Goal: Task Accomplishment & Management: Manage account settings

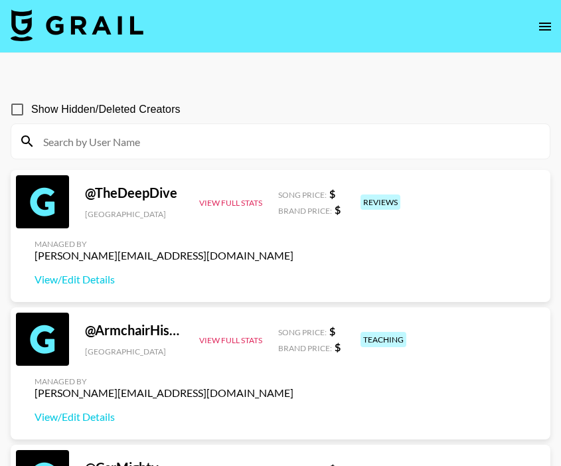
click at [548, 21] on icon "open drawer" at bounding box center [545, 27] width 16 height 16
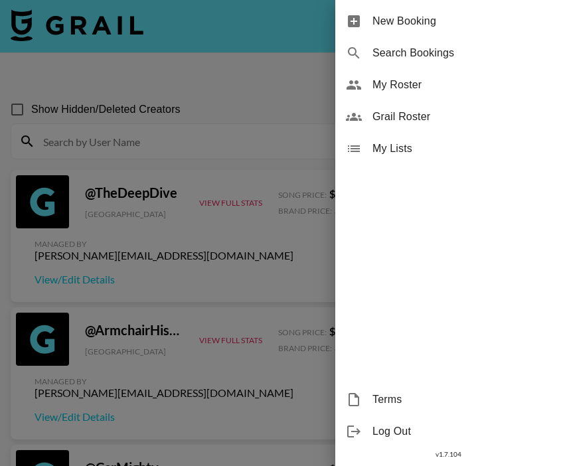
click at [395, 89] on span "My Roster" at bounding box center [462, 85] width 178 height 16
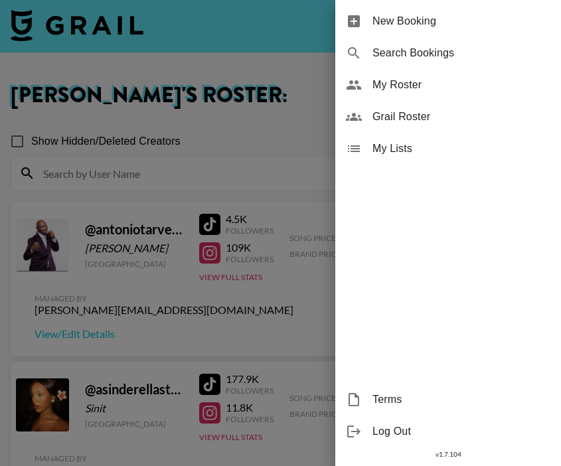
click at [182, 217] on div at bounding box center [280, 233] width 561 height 466
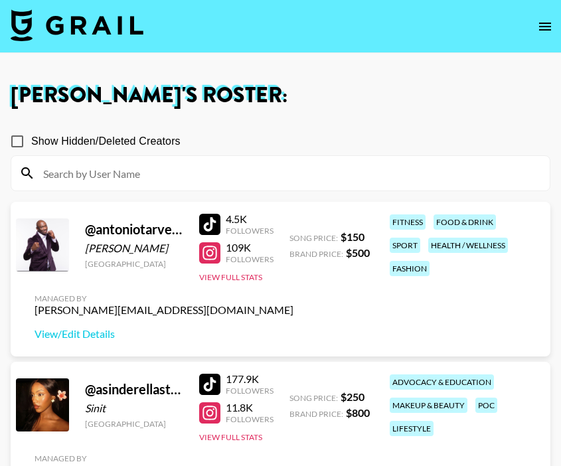
scroll to position [35, 0]
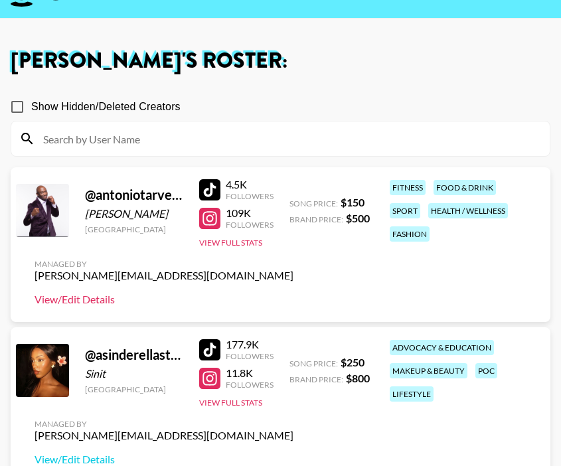
click at [90, 299] on link "View/Edit Details" at bounding box center [164, 299] width 259 height 13
click at [239, 241] on button "View Full Stats" at bounding box center [230, 243] width 63 height 10
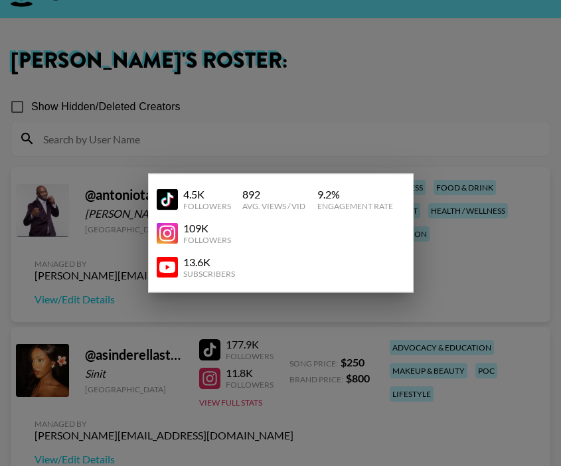
click at [324, 110] on div at bounding box center [280, 233] width 561 height 466
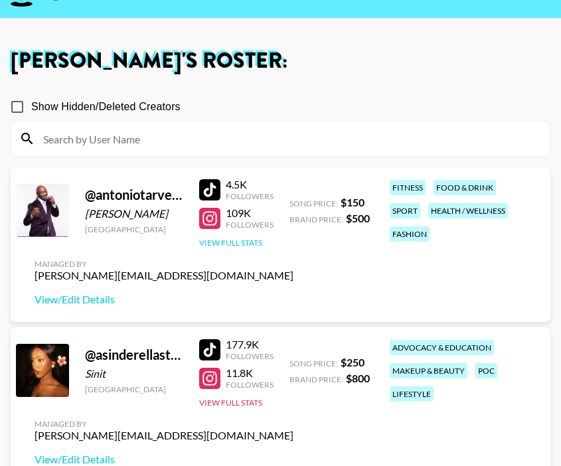
click at [236, 243] on button "View Full Stats" at bounding box center [230, 243] width 63 height 10
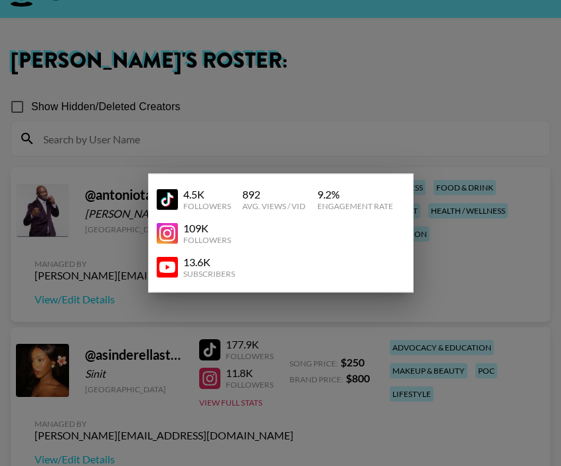
click at [383, 101] on div at bounding box center [280, 233] width 561 height 466
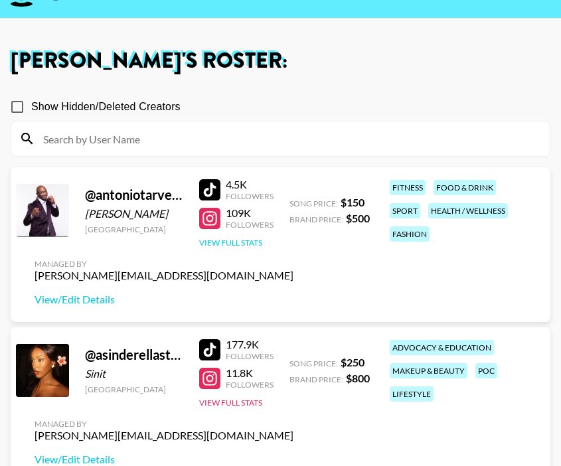
click at [241, 242] on button "View Full Stats" at bounding box center [230, 243] width 63 height 10
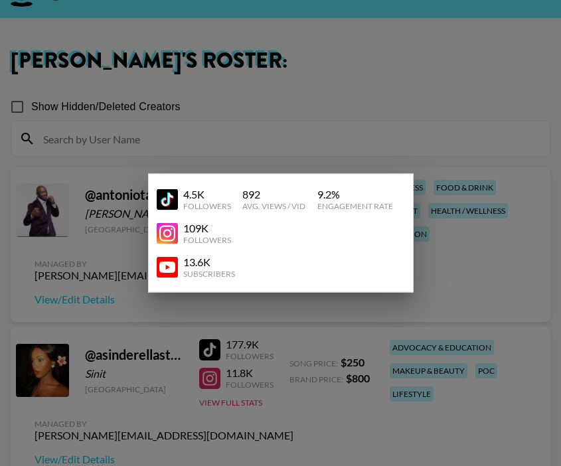
click at [319, 85] on div at bounding box center [280, 233] width 561 height 466
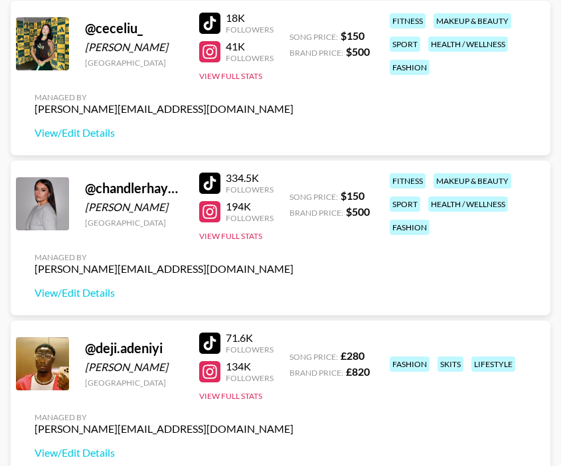
scroll to position [684, 0]
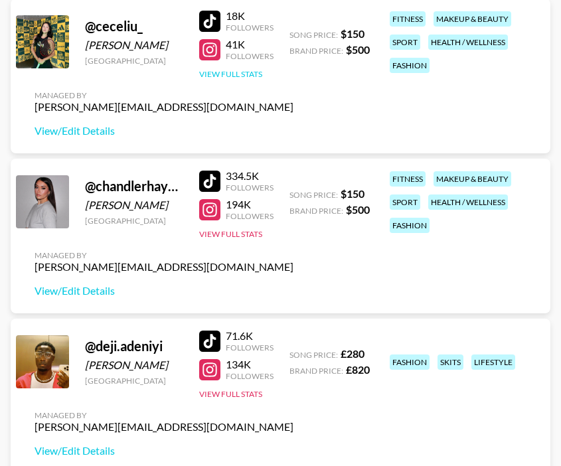
click at [247, 70] on button "View Full Stats" at bounding box center [230, 74] width 63 height 10
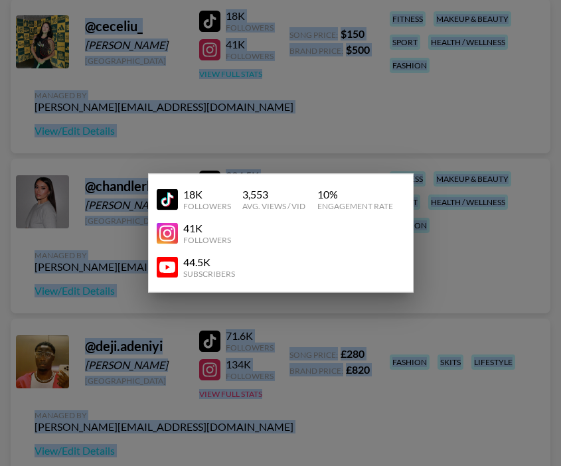
click at [247, 70] on div at bounding box center [280, 233] width 561 height 466
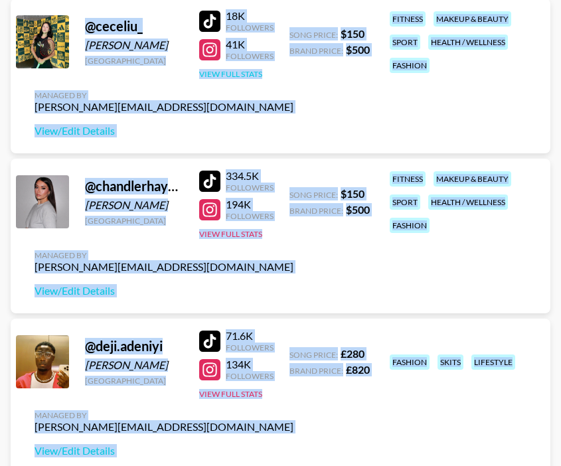
click at [247, 71] on button "View Full Stats" at bounding box center [230, 74] width 63 height 10
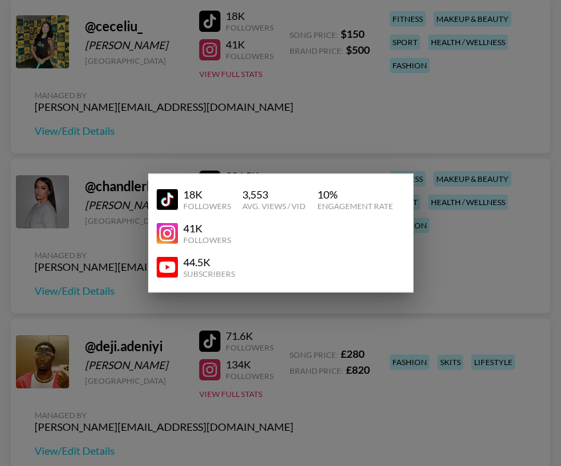
click at [258, 109] on div at bounding box center [280, 233] width 561 height 466
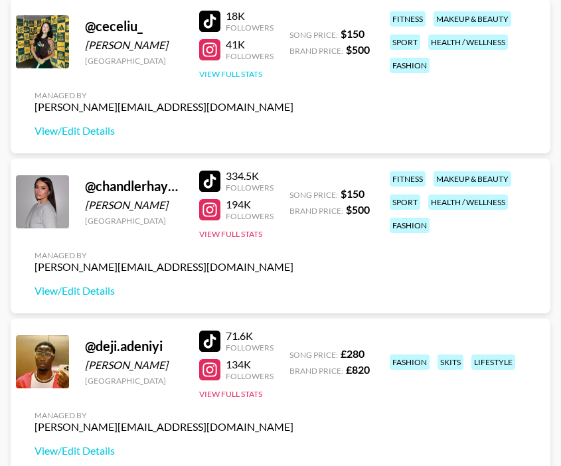
click at [231, 69] on button "View Full Stats" at bounding box center [230, 74] width 63 height 10
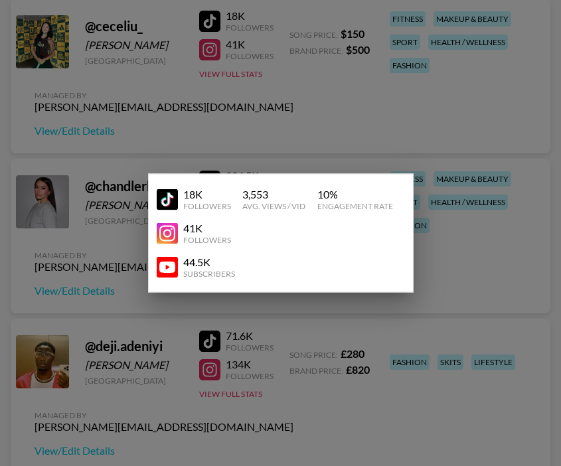
click at [252, 125] on div at bounding box center [280, 233] width 561 height 466
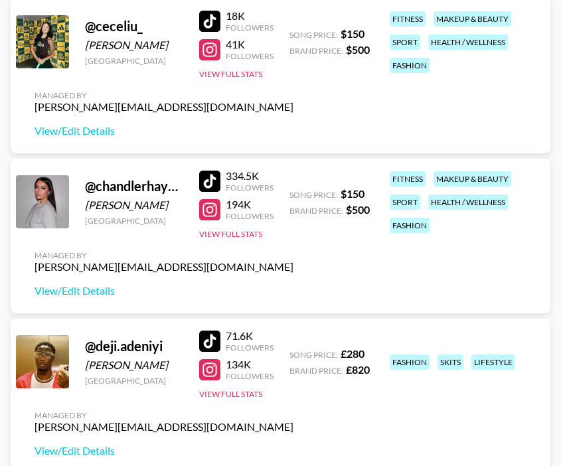
click at [212, 18] on div at bounding box center [209, 21] width 21 height 21
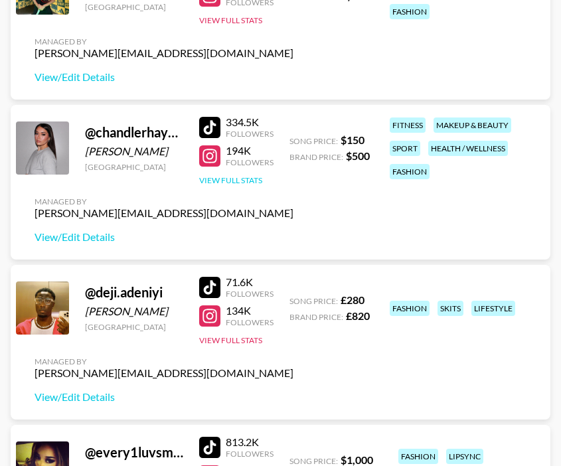
click at [239, 181] on button "View Full Stats" at bounding box center [230, 180] width 63 height 10
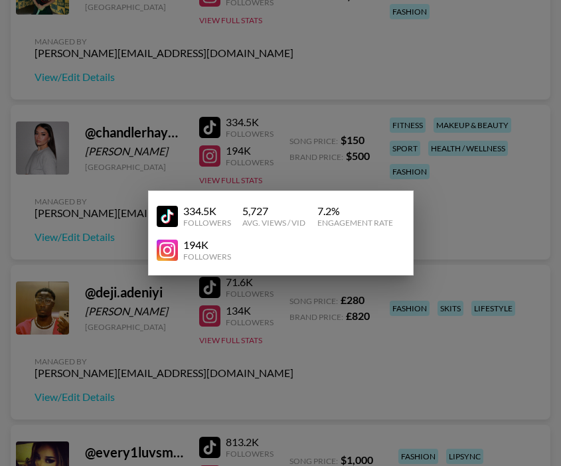
click at [276, 175] on div at bounding box center [280, 233] width 561 height 466
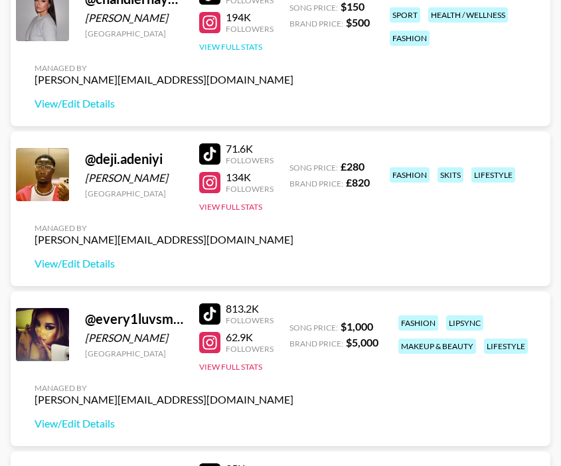
scroll to position [870, 0]
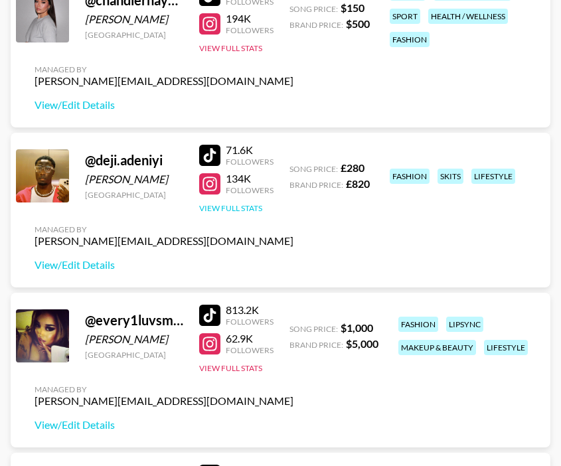
click at [246, 208] on button "View Full Stats" at bounding box center [230, 208] width 63 height 10
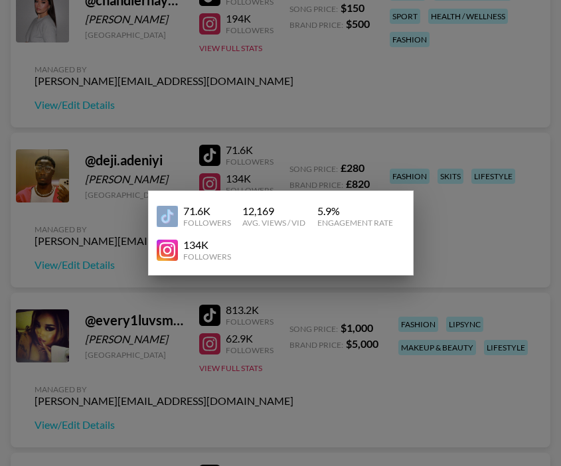
click at [341, 74] on div at bounding box center [280, 233] width 561 height 466
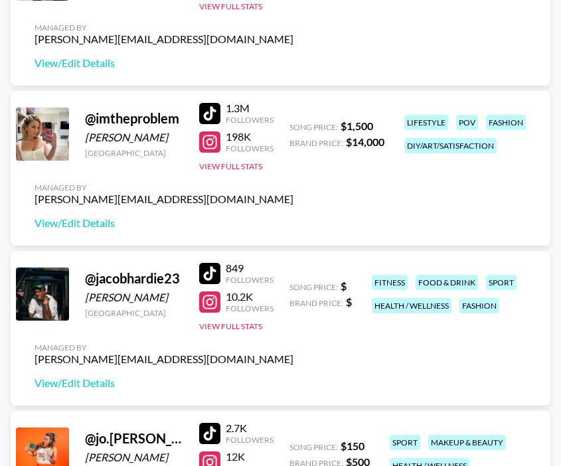
scroll to position [1555, 0]
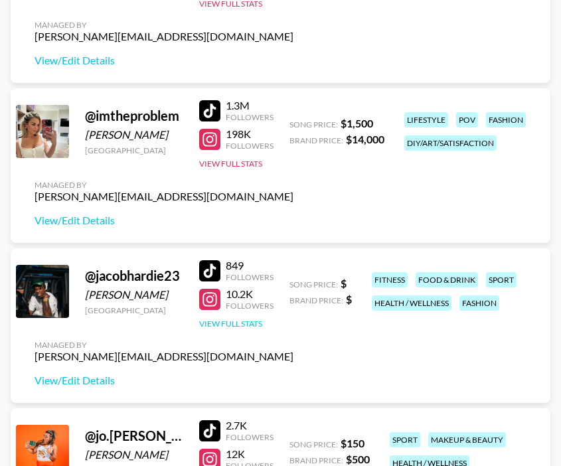
click at [233, 326] on button "View Full Stats" at bounding box center [230, 324] width 63 height 10
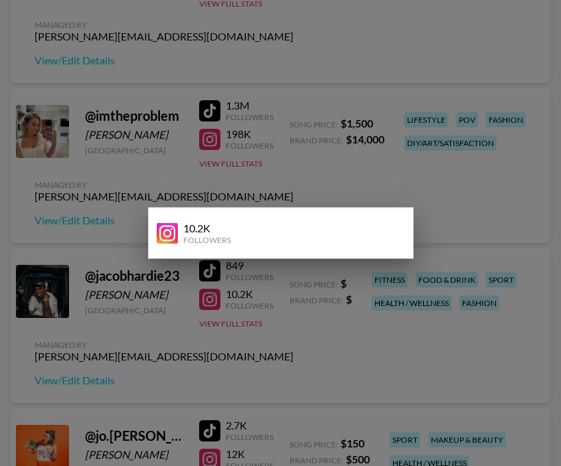
click at [266, 342] on div at bounding box center [280, 233] width 561 height 466
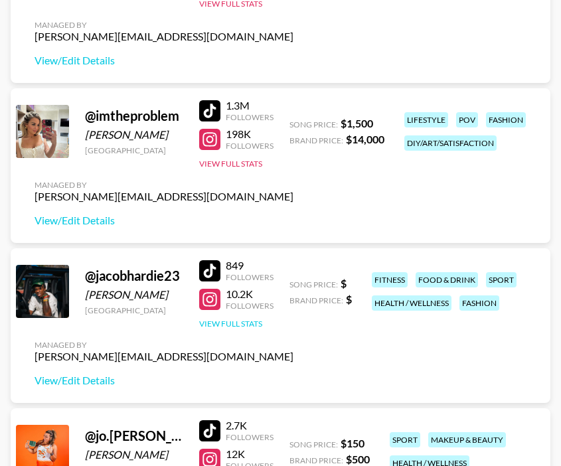
click at [250, 319] on button "View Full Stats" at bounding box center [230, 324] width 63 height 10
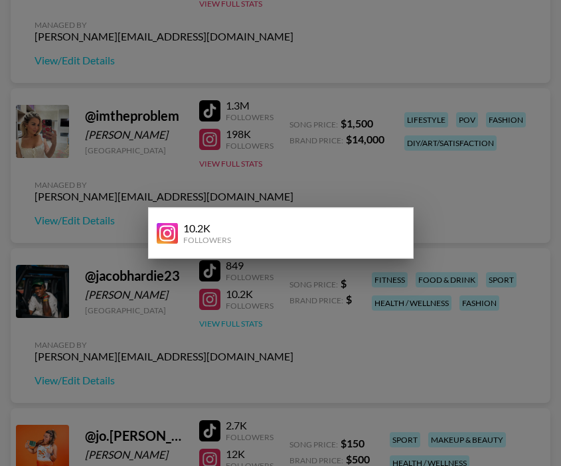
click at [250, 319] on div at bounding box center [280, 233] width 561 height 466
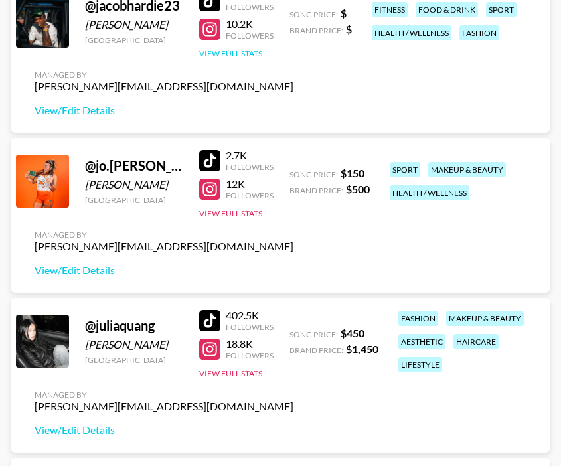
scroll to position [1826, 0]
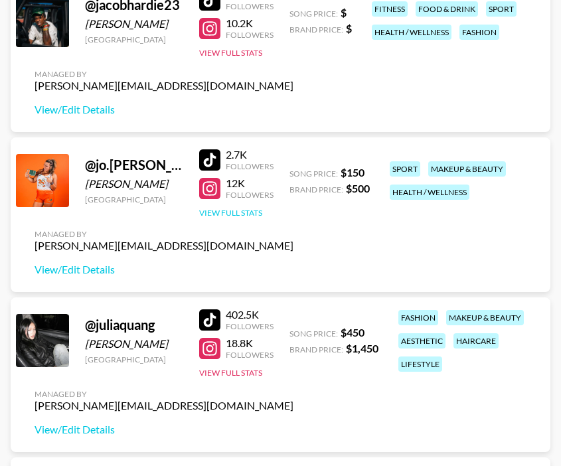
click at [249, 211] on button "View Full Stats" at bounding box center [230, 213] width 63 height 10
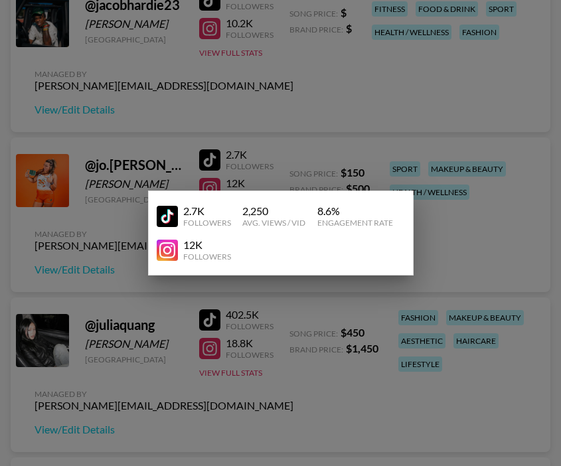
click at [323, 142] on div at bounding box center [280, 233] width 561 height 466
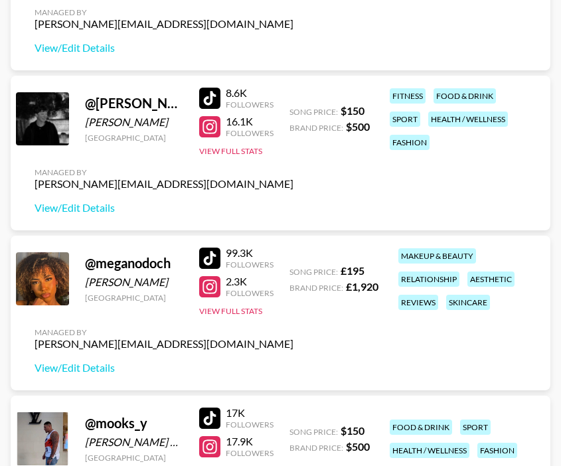
scroll to position [3329, 0]
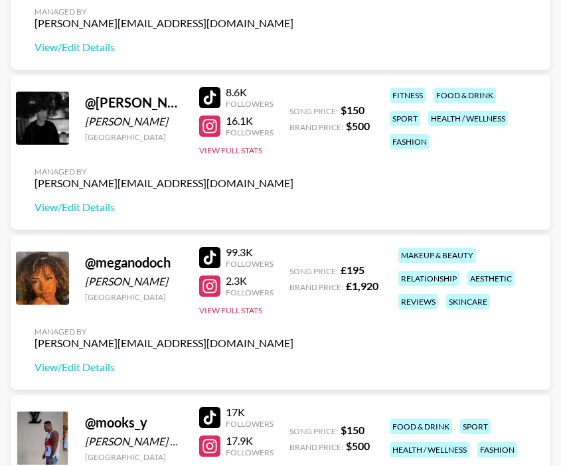
click at [244, 158] on div "@ martin.jovenin Martin Jovenin United States 8.6K Followers 16.1K Followers Vi…" at bounding box center [281, 152] width 540 height 155
click at [246, 149] on button "View Full Stats" at bounding box center [230, 150] width 63 height 10
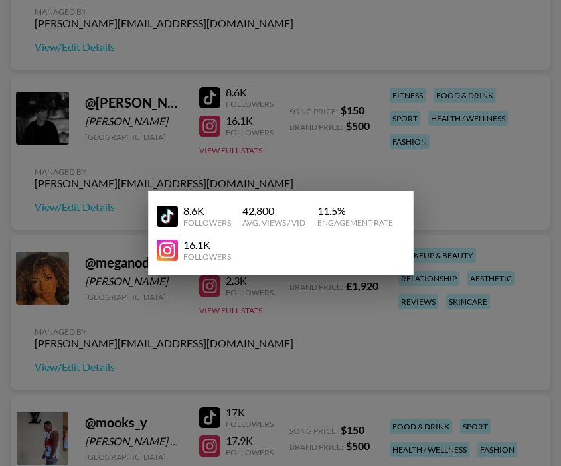
click at [246, 155] on div at bounding box center [280, 233] width 561 height 466
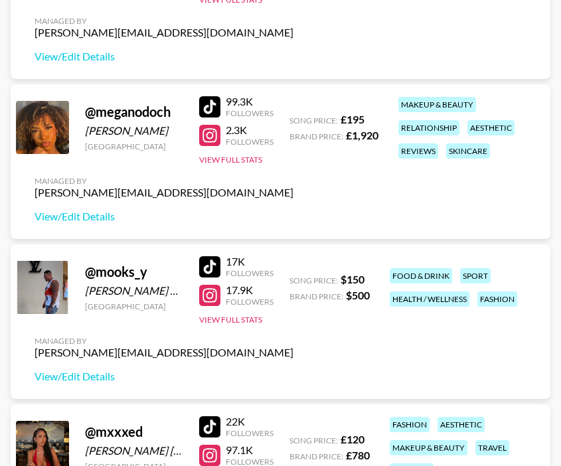
scroll to position [3481, 0]
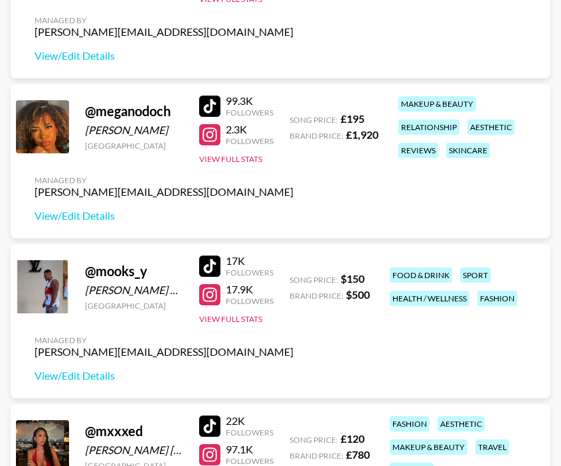
click at [229, 312] on div "17K Followers 17.9K Followers View Full Stats" at bounding box center [236, 287] width 74 height 76
click at [229, 321] on button "View Full Stats" at bounding box center [230, 319] width 63 height 10
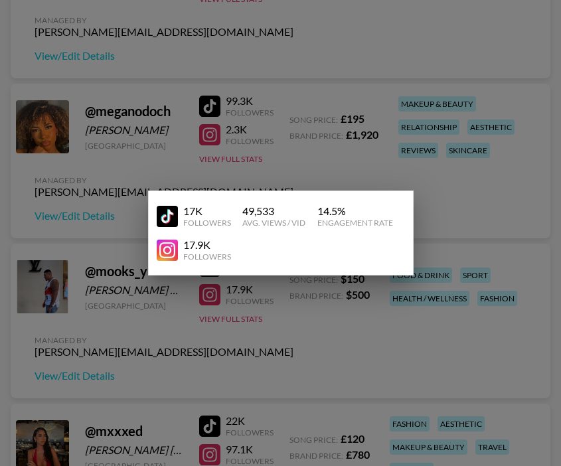
click at [229, 321] on div at bounding box center [280, 233] width 561 height 466
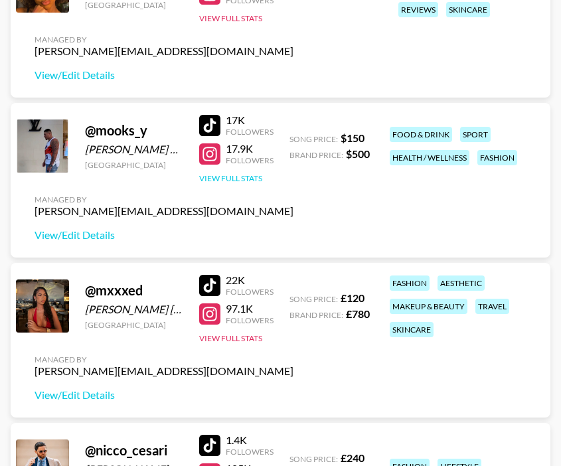
scroll to position [3616, 0]
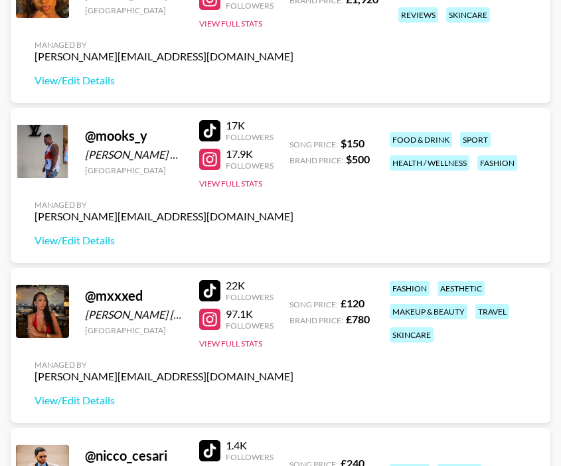
click at [211, 133] on div at bounding box center [209, 130] width 21 height 21
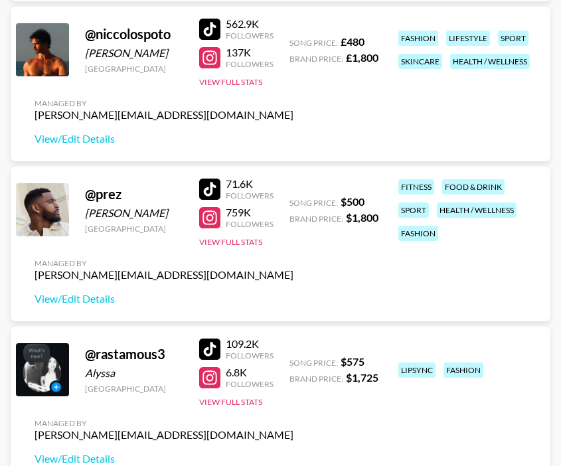
scroll to position [4322, 0]
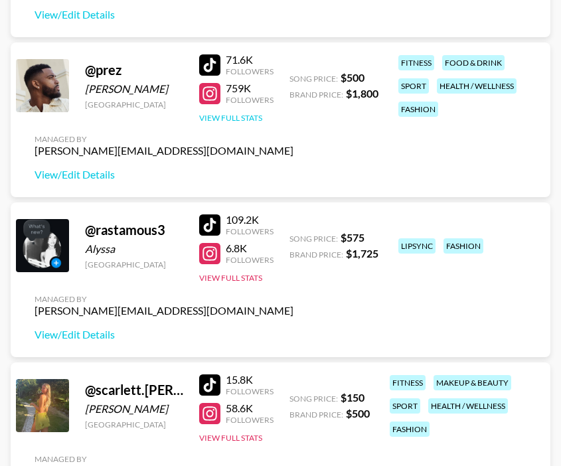
click at [248, 115] on button "View Full Stats" at bounding box center [230, 118] width 63 height 10
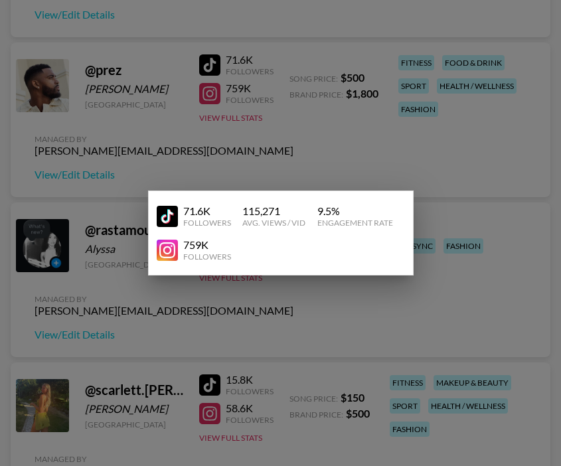
click at [271, 157] on div at bounding box center [280, 233] width 561 height 466
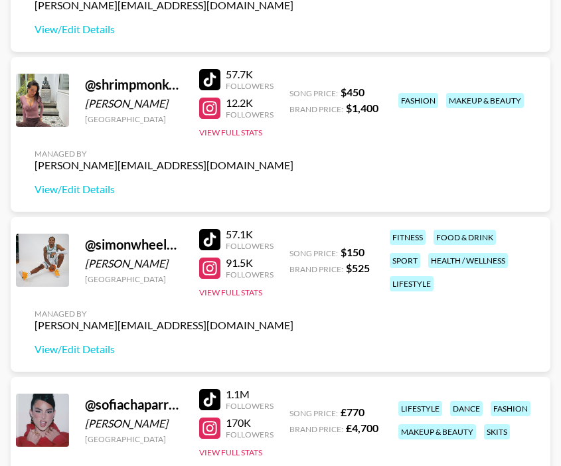
scroll to position [4947, 0]
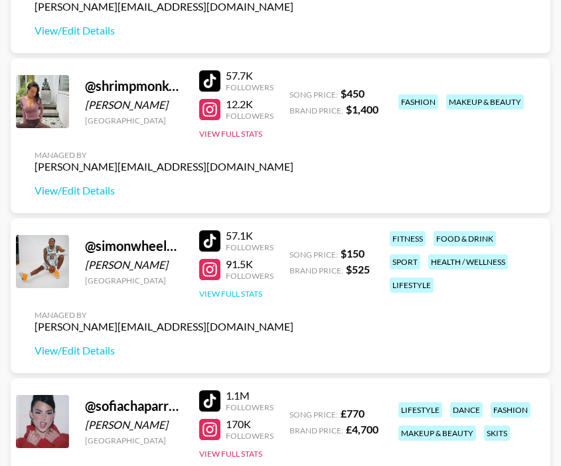
click at [239, 296] on button "View Full Stats" at bounding box center [230, 294] width 63 height 10
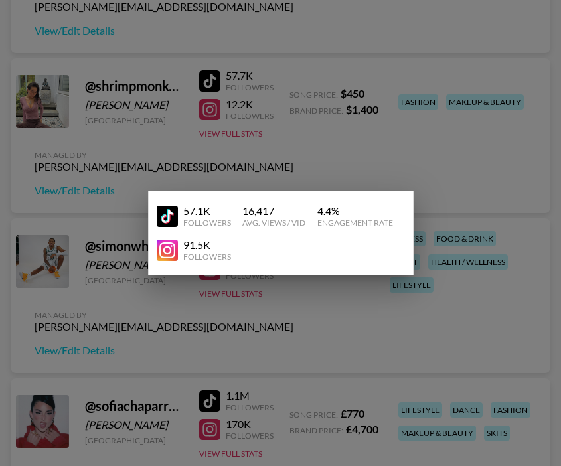
click at [239, 300] on div at bounding box center [280, 233] width 561 height 466
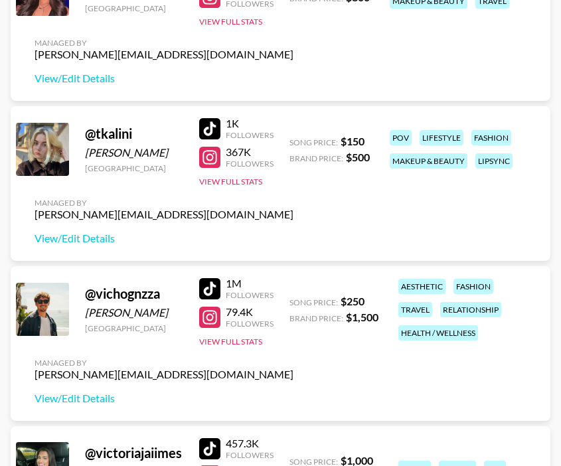
scroll to position [6150, 0]
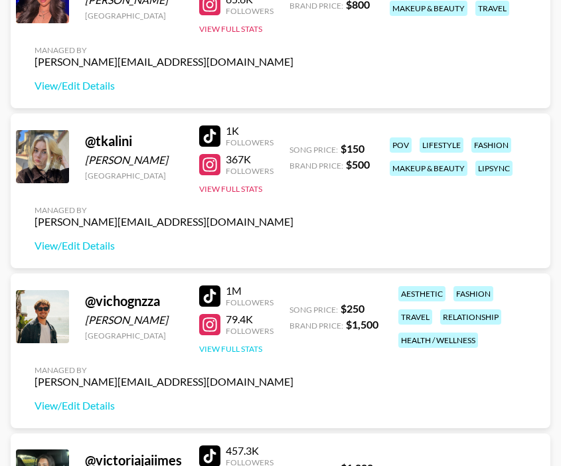
click at [239, 348] on button "View Full Stats" at bounding box center [230, 349] width 63 height 10
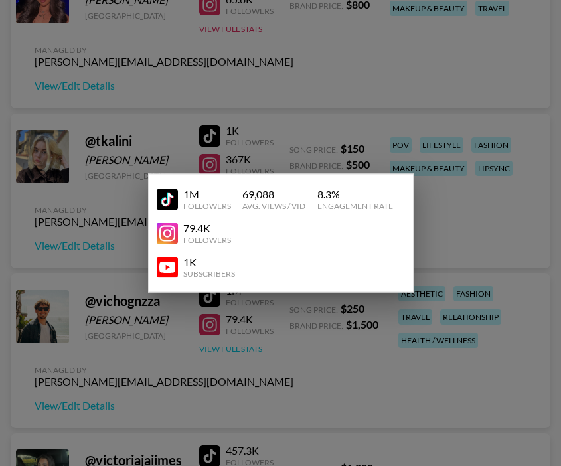
click at [239, 348] on div at bounding box center [280, 233] width 561 height 466
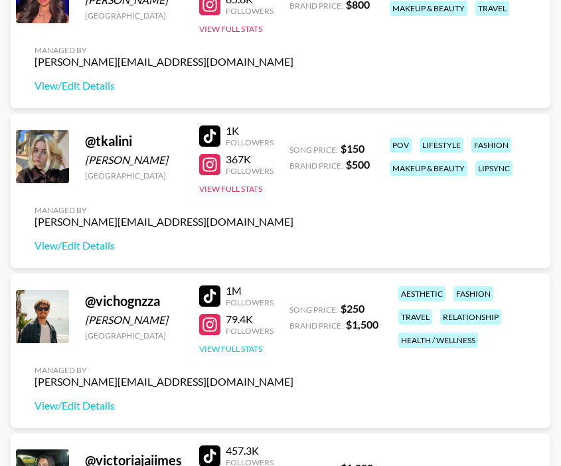
click at [239, 346] on button "View Full Stats" at bounding box center [230, 349] width 63 height 10
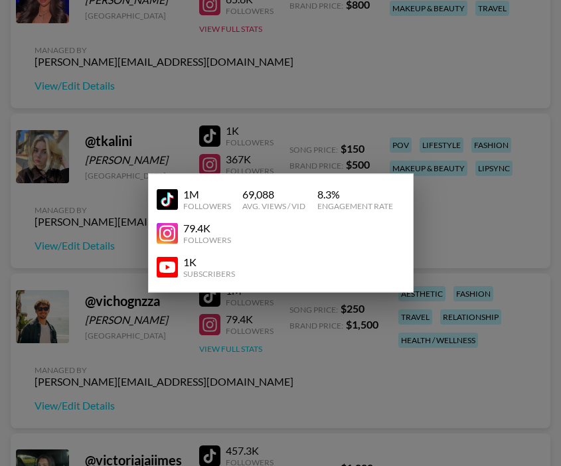
click at [239, 346] on div at bounding box center [280, 233] width 561 height 466
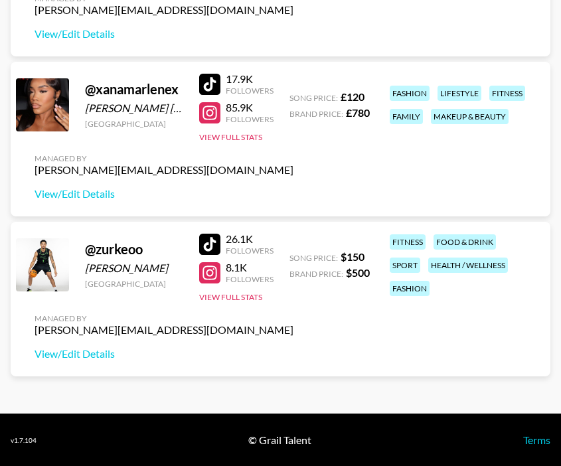
scroll to position [6681, 0]
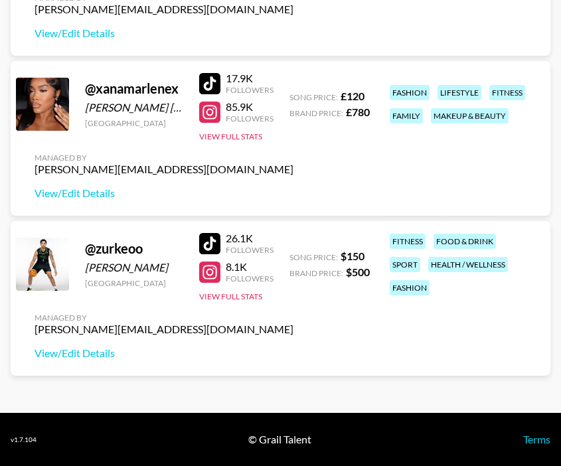
click at [230, 290] on div "26.1K Followers 8.1K Followers View Full Stats" at bounding box center [236, 265] width 74 height 76
click at [232, 294] on button "View Full Stats" at bounding box center [230, 297] width 63 height 10
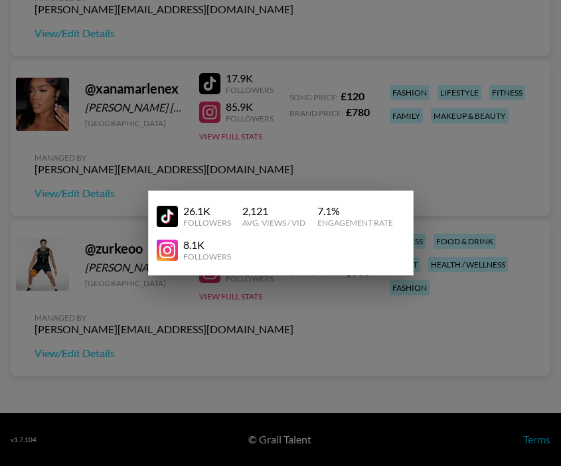
click at [250, 319] on div at bounding box center [280, 233] width 561 height 466
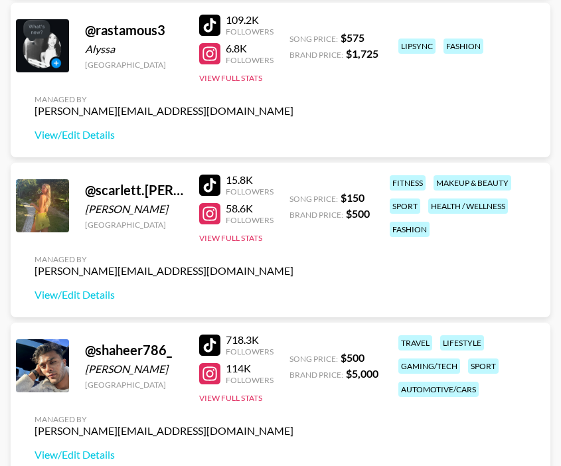
scroll to position [4521, 0]
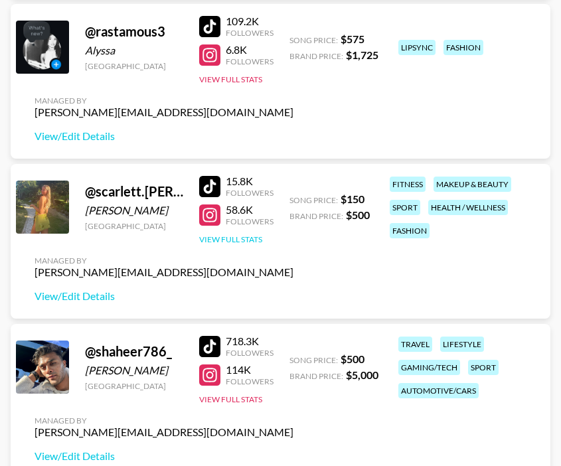
click at [249, 237] on button "View Full Stats" at bounding box center [230, 240] width 63 height 10
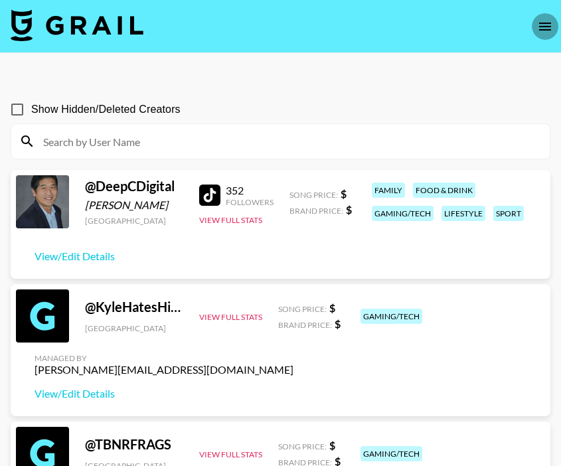
click at [544, 26] on icon "open drawer" at bounding box center [545, 27] width 12 height 8
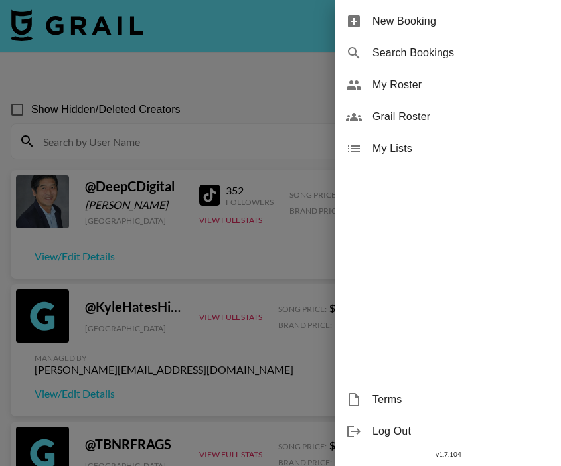
click at [410, 79] on span "My Roster" at bounding box center [462, 85] width 178 height 16
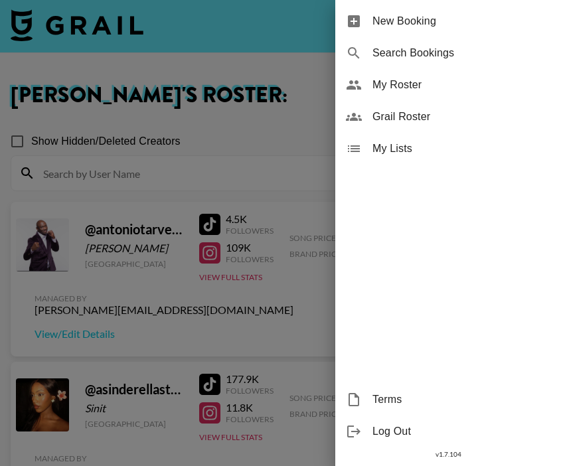
click at [269, 132] on div at bounding box center [280, 233] width 561 height 466
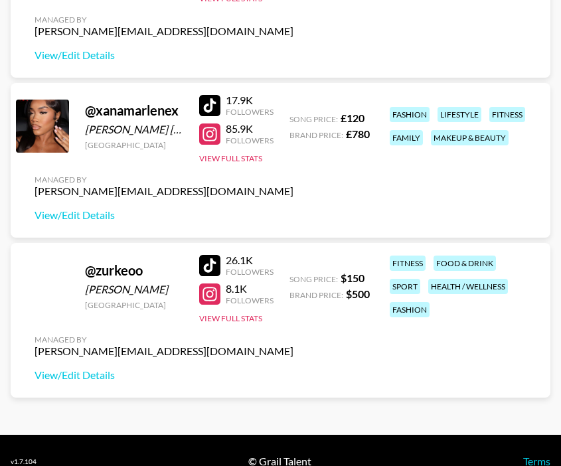
scroll to position [6681, 0]
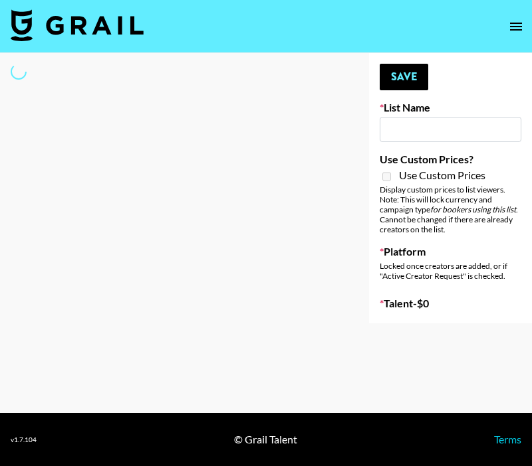
type input "NBC Universal"
select select "Song"
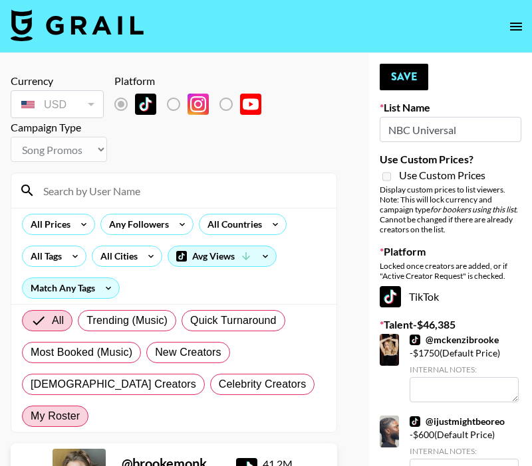
click at [80, 409] on span "My Roster" at bounding box center [55, 417] width 49 height 16
click at [31, 417] on input "My Roster" at bounding box center [31, 417] width 0 height 0
radio input "true"
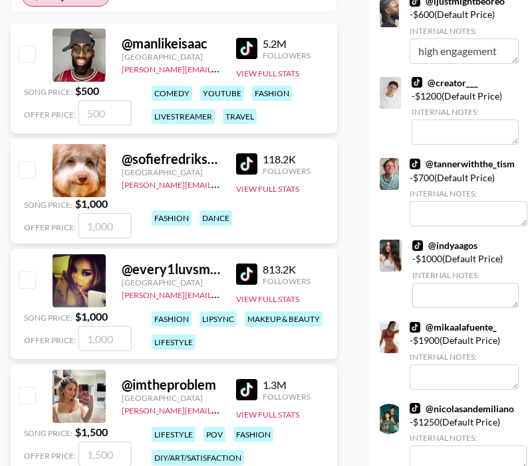
scroll to position [420, 0]
